Goal: Task Accomplishment & Management: Manage account settings

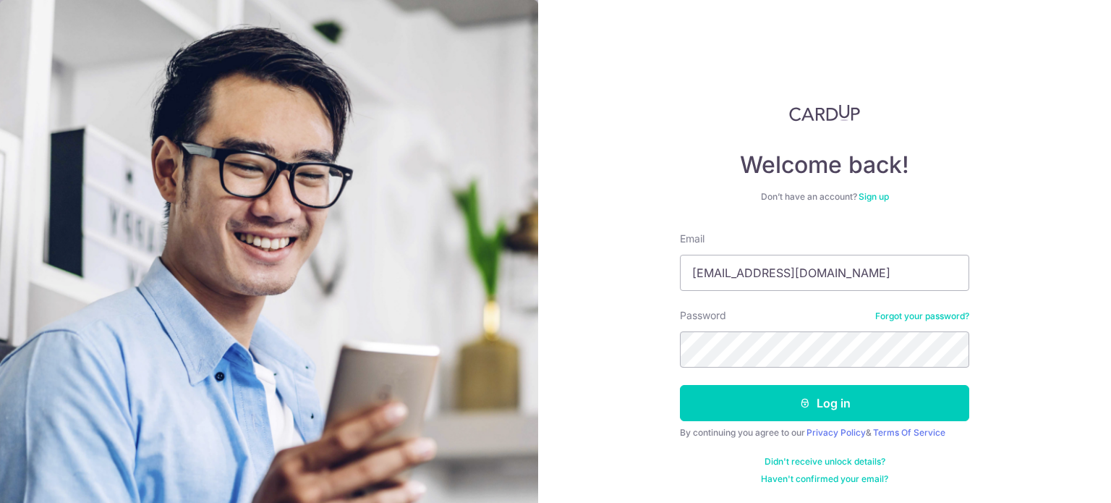
type input "[EMAIL_ADDRESS][DOMAIN_NAME]"
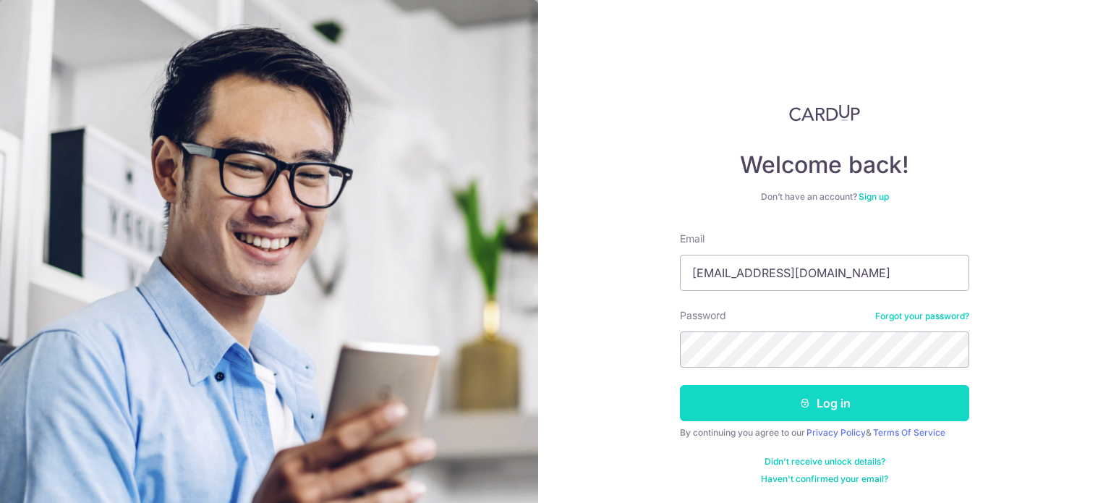
click at [772, 394] on button "Log in" at bounding box center [824, 403] width 289 height 36
